Goal: Find contact information: Find contact information

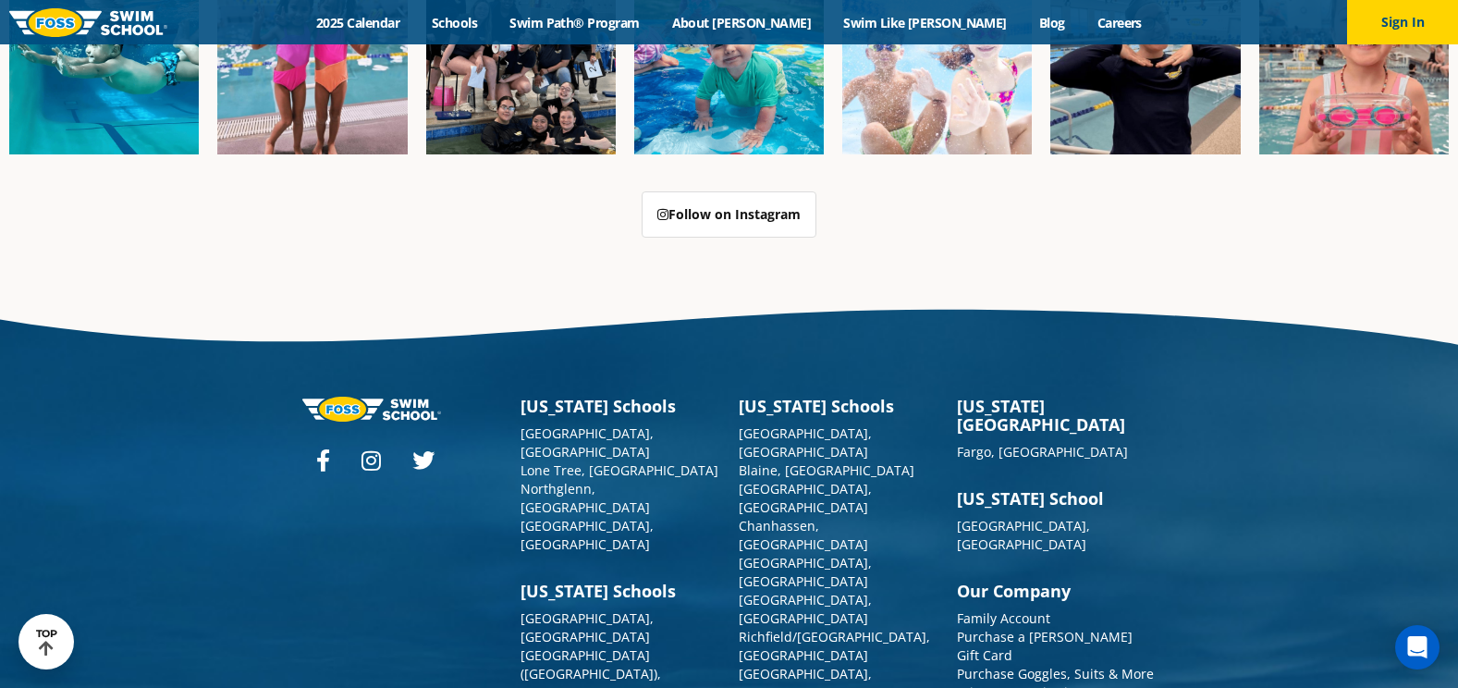
scroll to position [4708, 0]
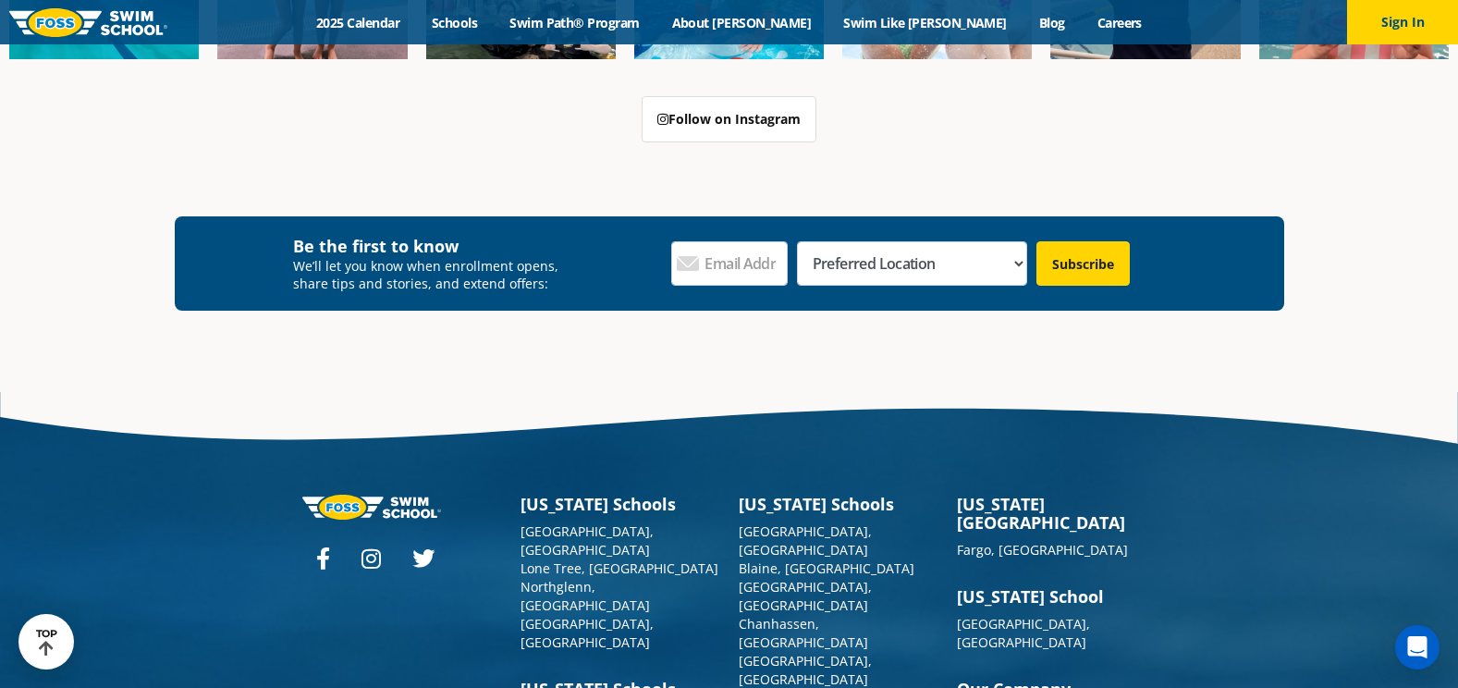
scroll to position [2126, 0]
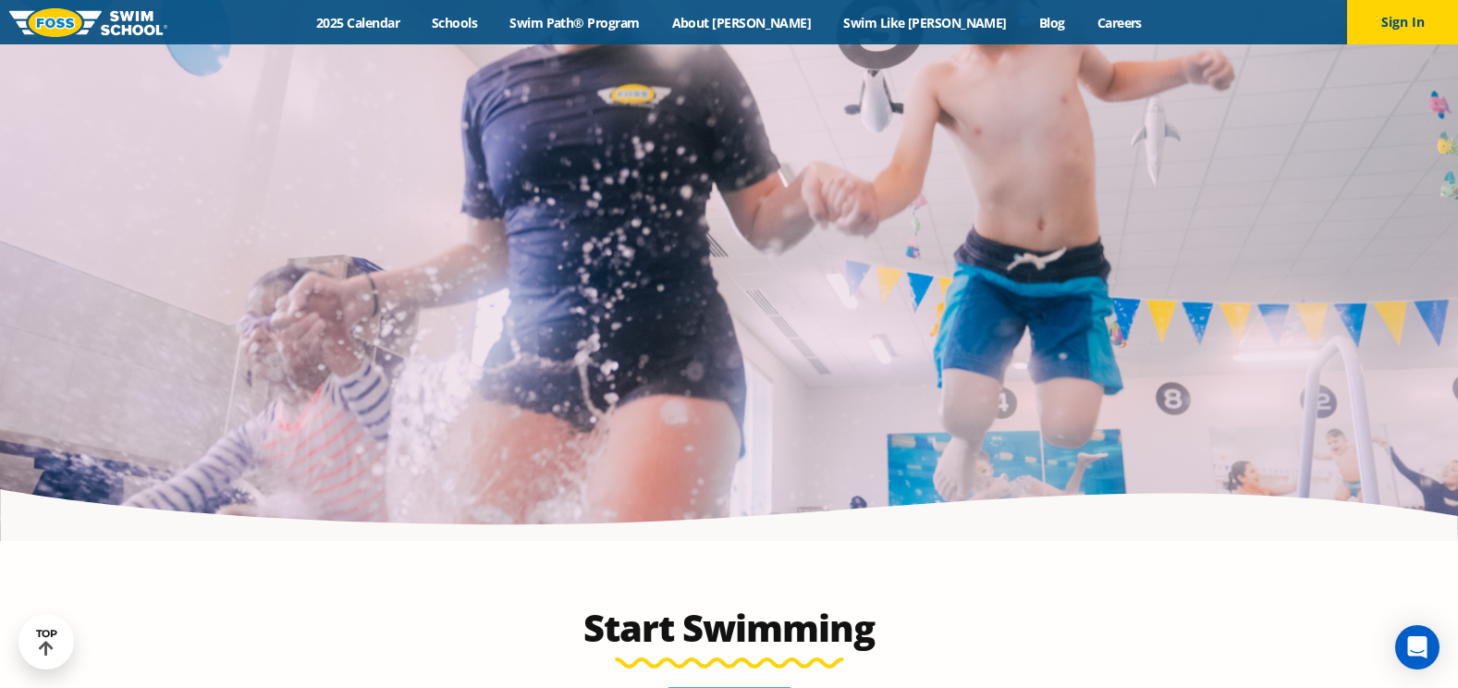
scroll to position [3416, 0]
